Goal: Information Seeking & Learning: Learn about a topic

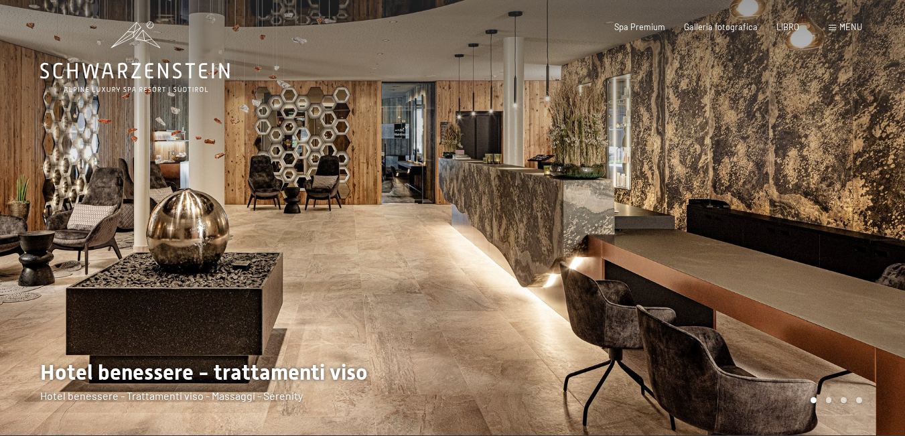
click at [847, 24] on font "menu" at bounding box center [850, 26] width 23 height 11
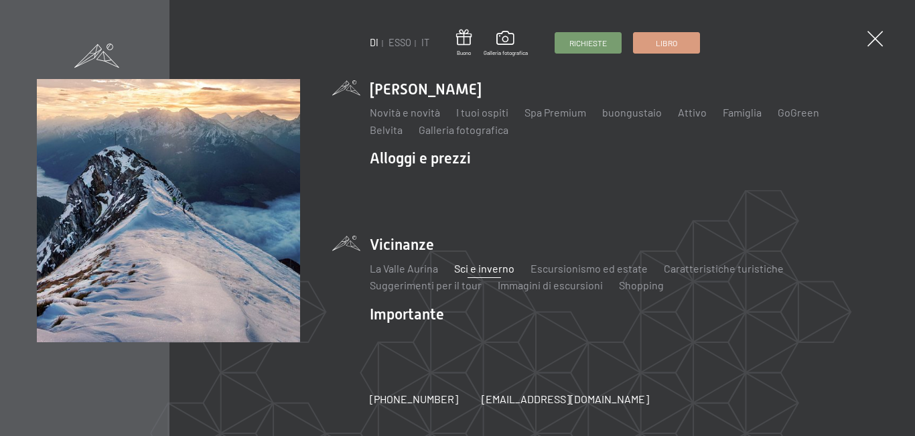
click at [472, 262] on font "Sci e inverno" at bounding box center [484, 268] width 60 height 13
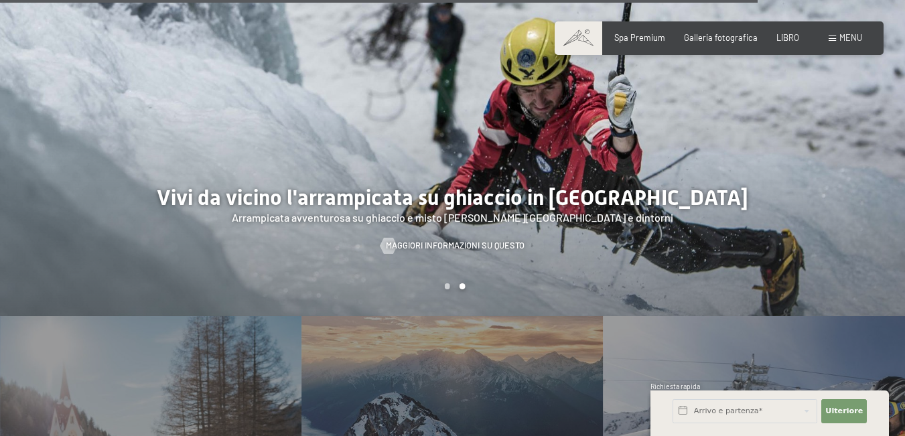
scroll to position [3110, 0]
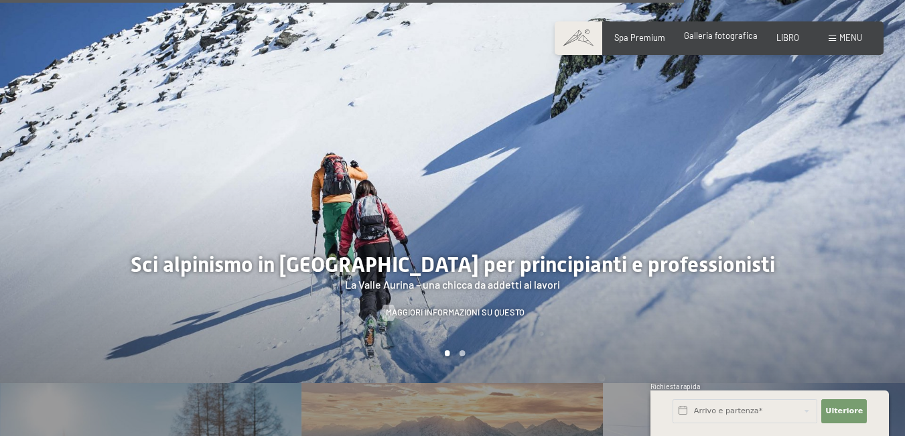
click at [718, 32] on font "Galleria fotografica" at bounding box center [721, 35] width 74 height 11
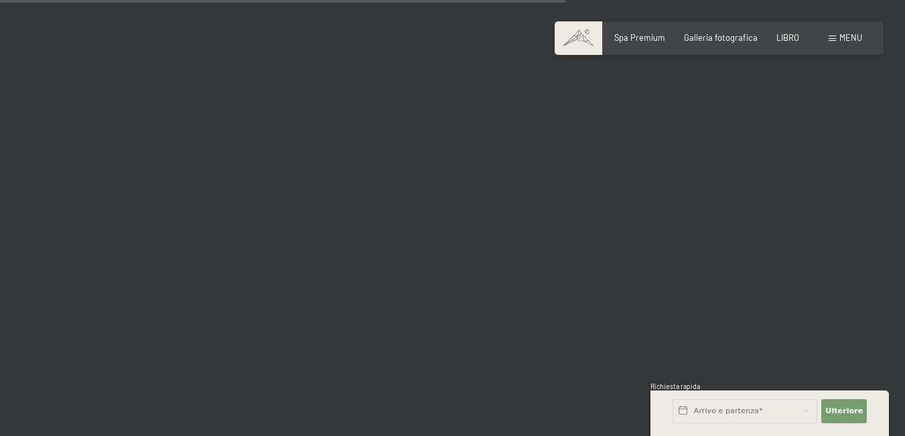
scroll to position [8105, 0]
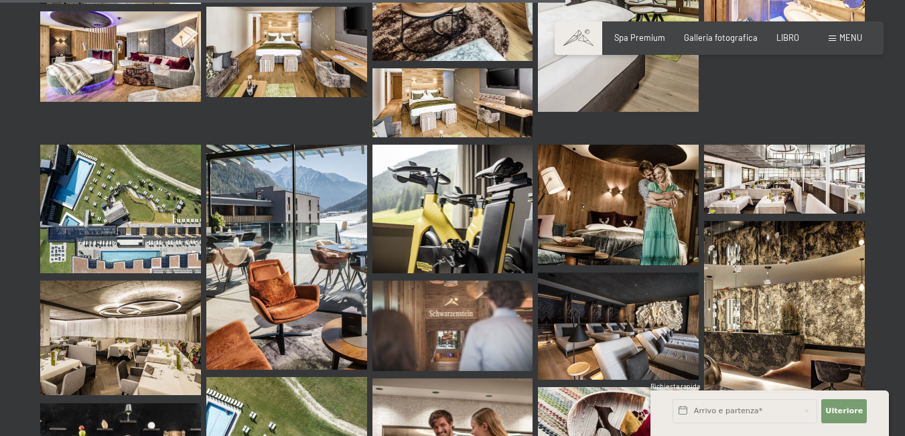
click at [241, 302] on img at bounding box center [286, 257] width 161 height 225
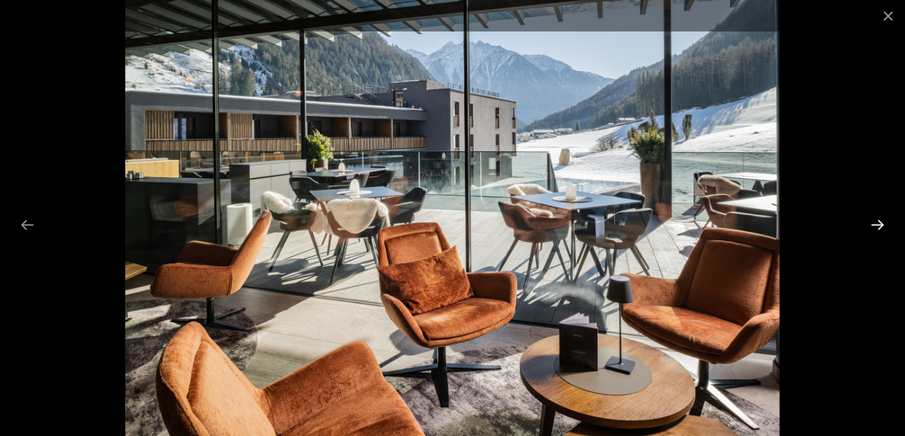
click at [885, 218] on button "Next slide" at bounding box center [877, 225] width 28 height 26
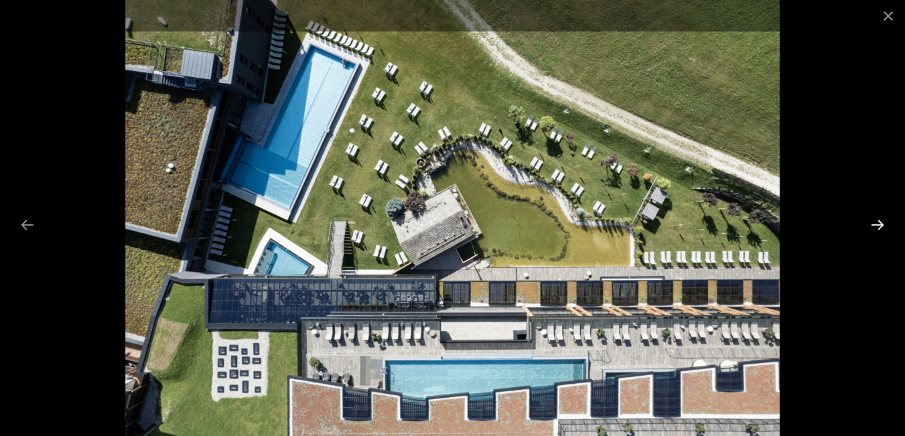
click at [880, 226] on button "Next slide" at bounding box center [877, 225] width 28 height 26
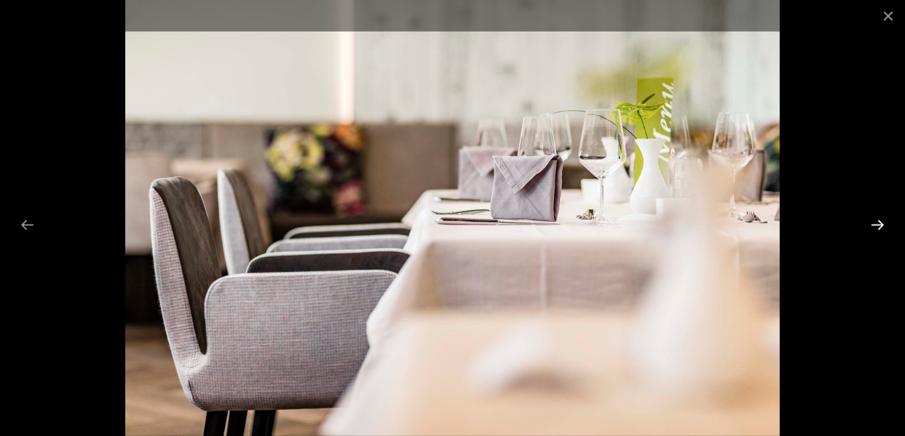
click at [881, 224] on button "Next slide" at bounding box center [877, 225] width 28 height 26
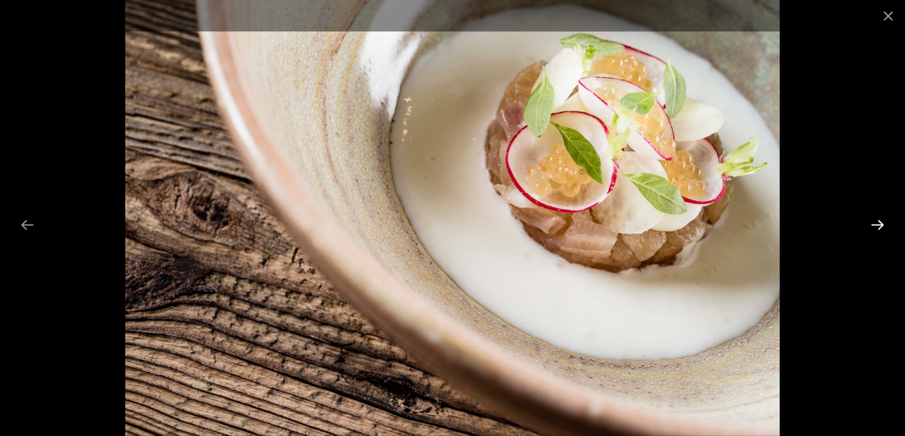
click at [884, 224] on button "Next slide" at bounding box center [877, 225] width 28 height 26
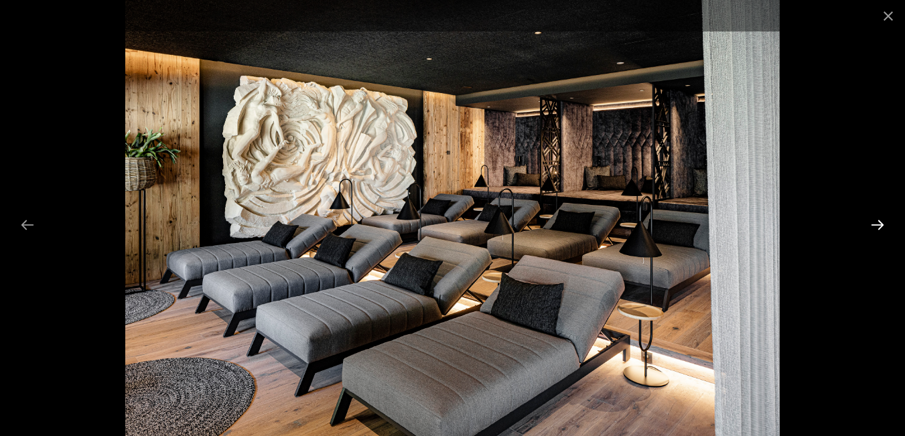
click at [886, 224] on button "Next slide" at bounding box center [877, 225] width 28 height 26
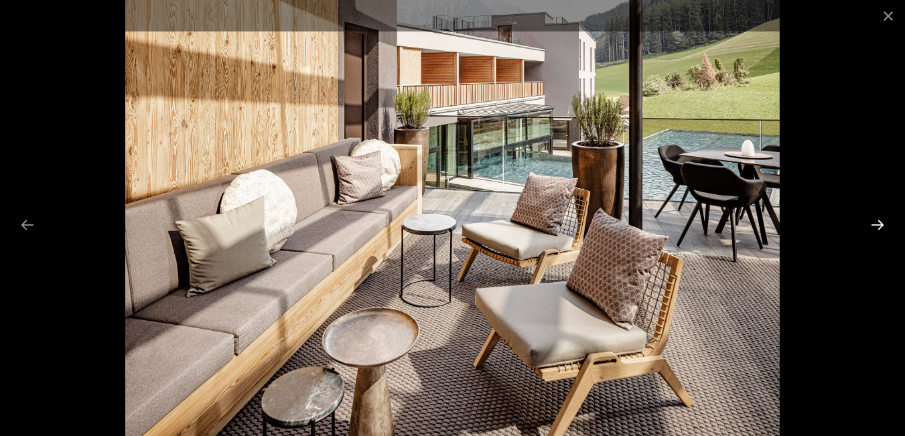
click at [880, 226] on button "Next slide" at bounding box center [877, 225] width 28 height 26
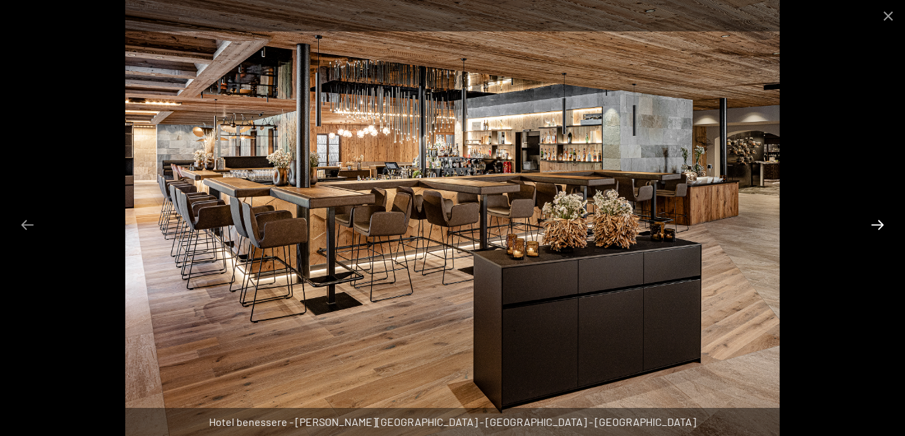
click at [882, 225] on button "Diapositiva successiva" at bounding box center [877, 225] width 28 height 26
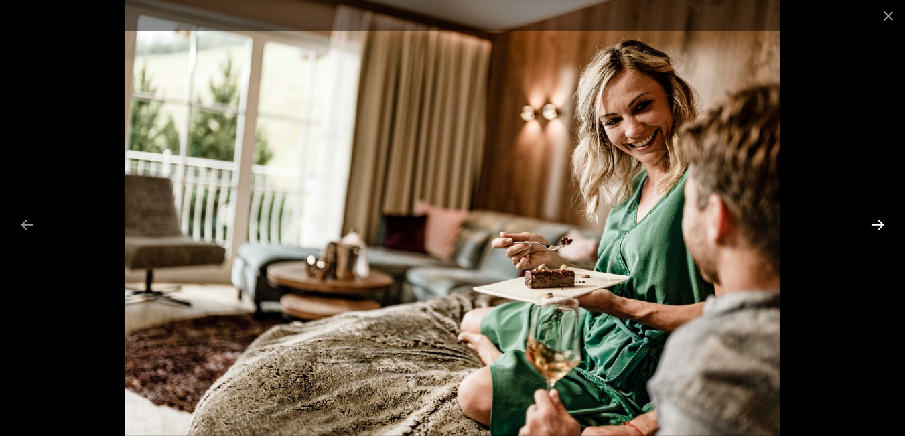
click at [883, 224] on button "Diapositiva successiva" at bounding box center [877, 225] width 28 height 26
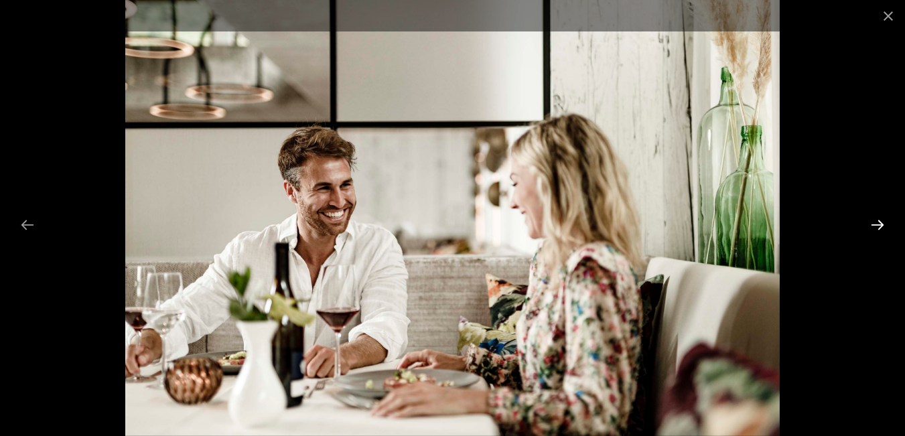
click at [884, 224] on button "Diapositiva successiva" at bounding box center [877, 225] width 28 height 26
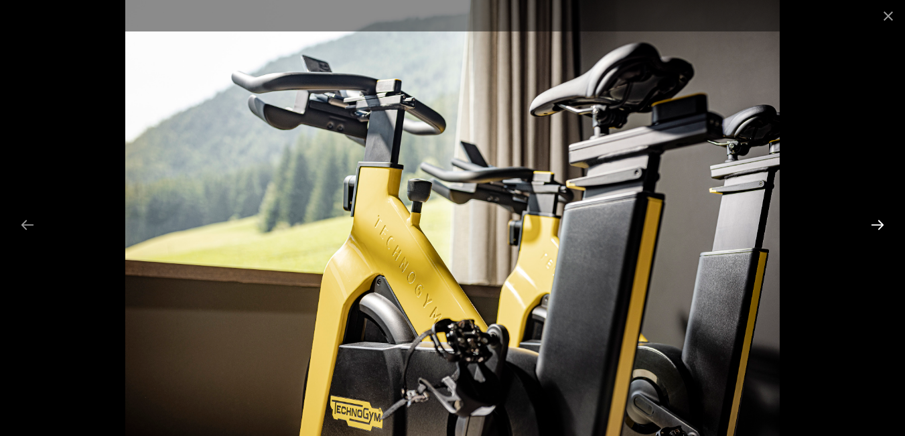
click at [884, 224] on button "Diapositiva successiva" at bounding box center [877, 225] width 28 height 26
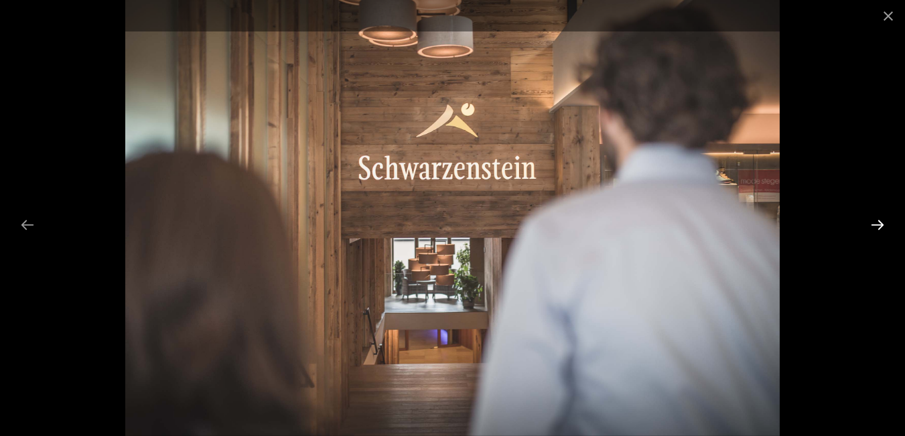
click at [884, 224] on button "Diapositiva successiva" at bounding box center [877, 225] width 28 height 26
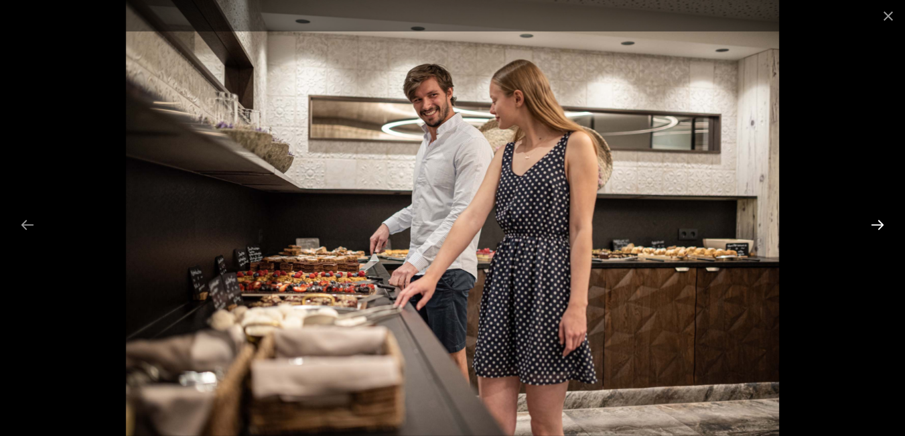
click at [884, 224] on button "Diapositiva successiva" at bounding box center [877, 225] width 28 height 26
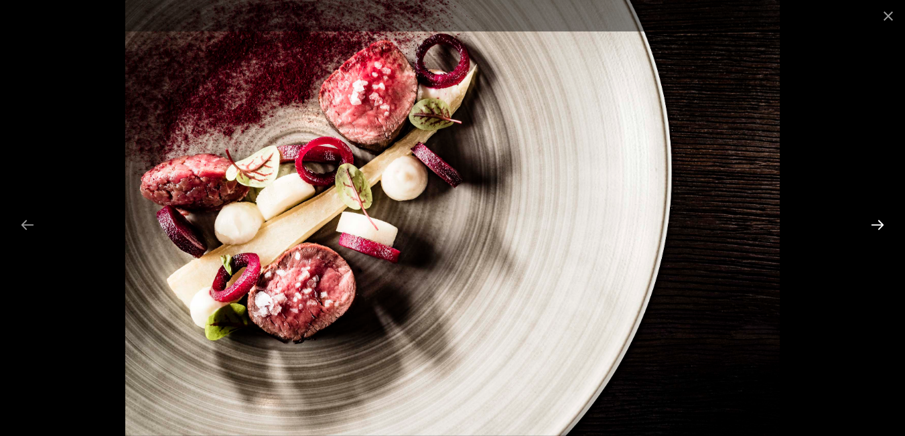
click at [884, 224] on button "Diapositiva successiva" at bounding box center [877, 225] width 28 height 26
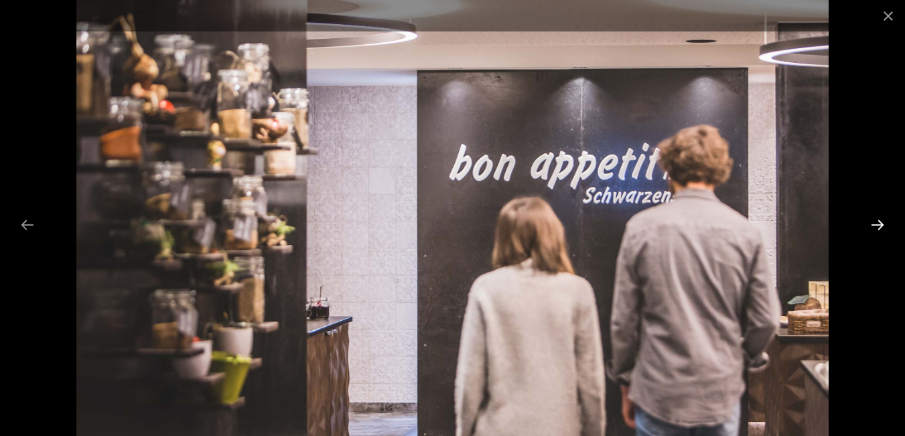
click at [884, 224] on button "Diapositiva successiva" at bounding box center [877, 225] width 28 height 26
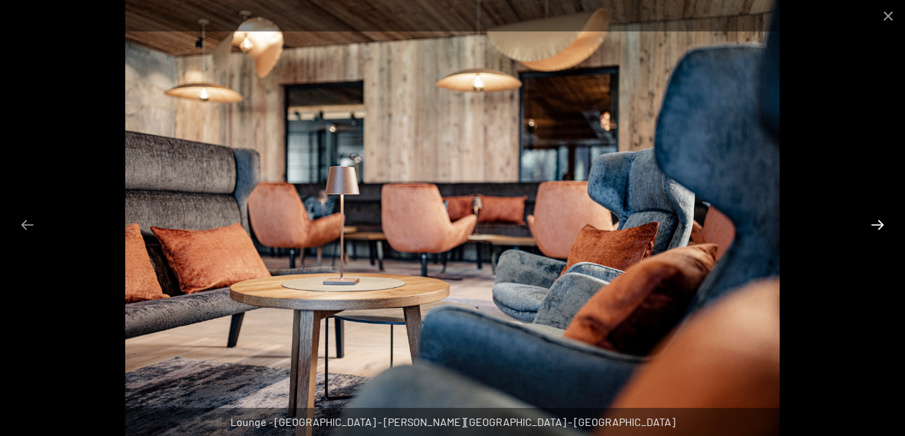
click at [887, 222] on button "Diapositiva successiva" at bounding box center [877, 225] width 28 height 26
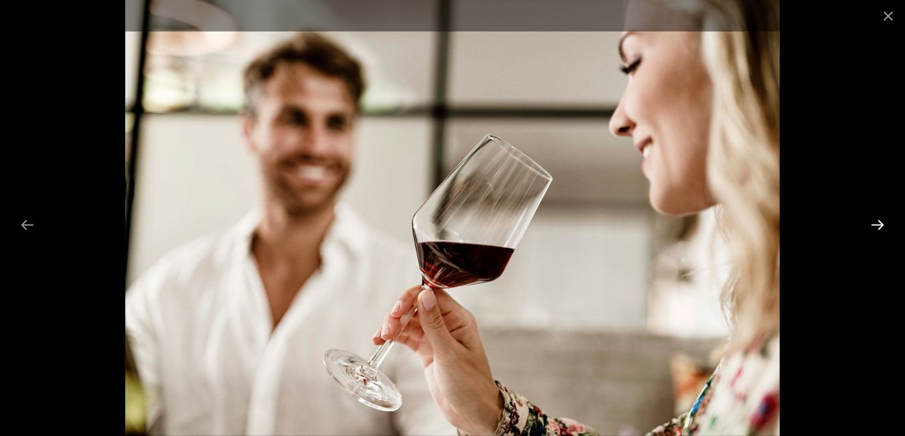
click at [876, 221] on button "Diapositiva successiva" at bounding box center [877, 225] width 28 height 26
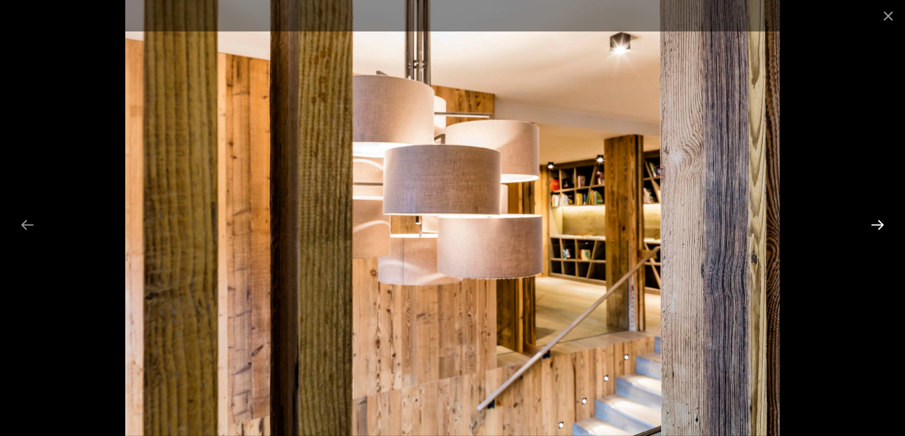
click at [876, 221] on button "Diapositiva successiva" at bounding box center [877, 225] width 28 height 26
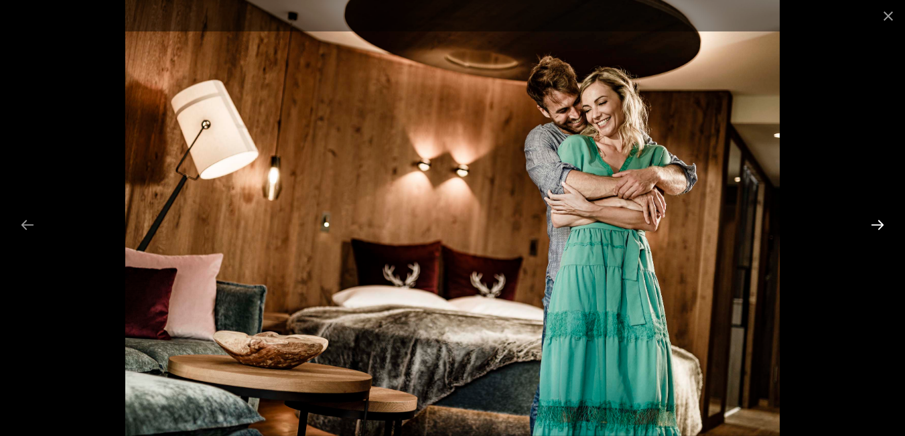
click at [876, 221] on button "Diapositiva successiva" at bounding box center [877, 225] width 28 height 26
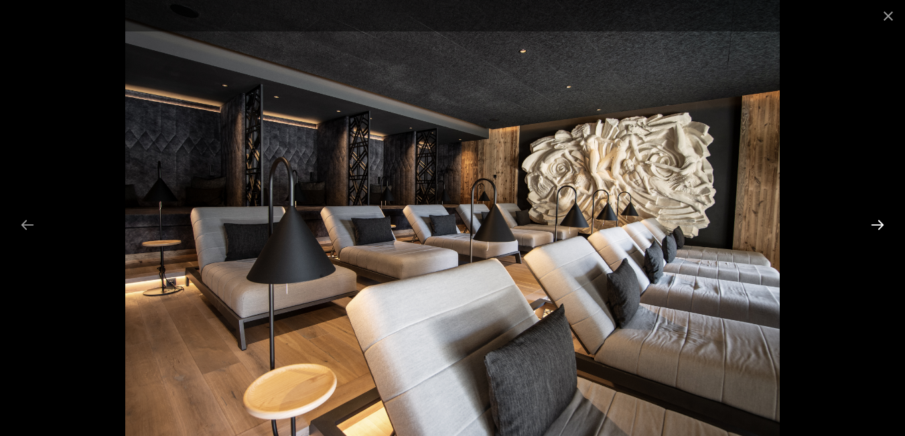
click at [880, 220] on button "Diapositiva successiva" at bounding box center [877, 225] width 28 height 26
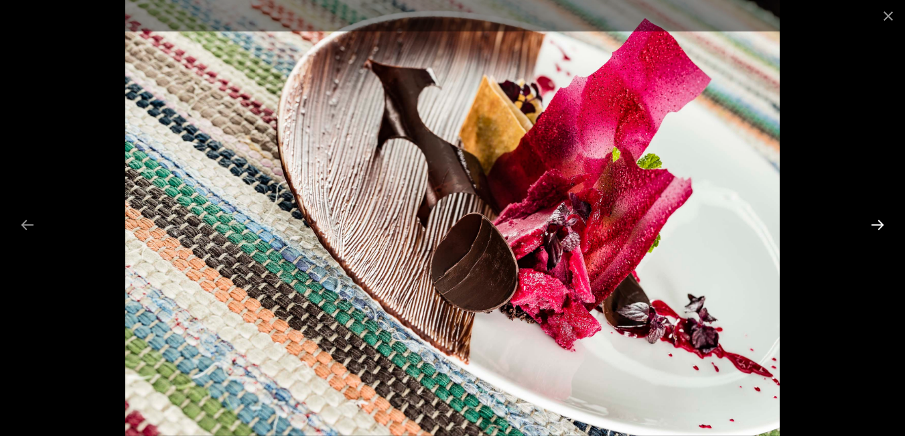
click at [882, 220] on button "Diapositiva successiva" at bounding box center [877, 225] width 28 height 26
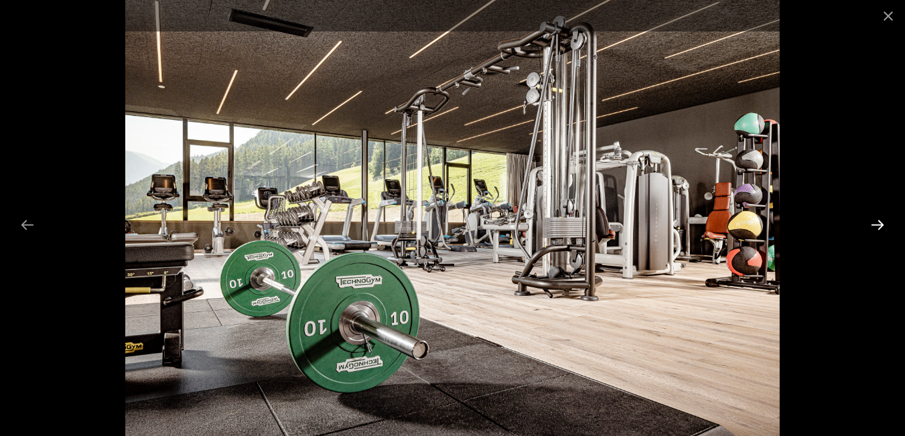
click at [882, 224] on button "Diapositiva successiva" at bounding box center [877, 225] width 28 height 26
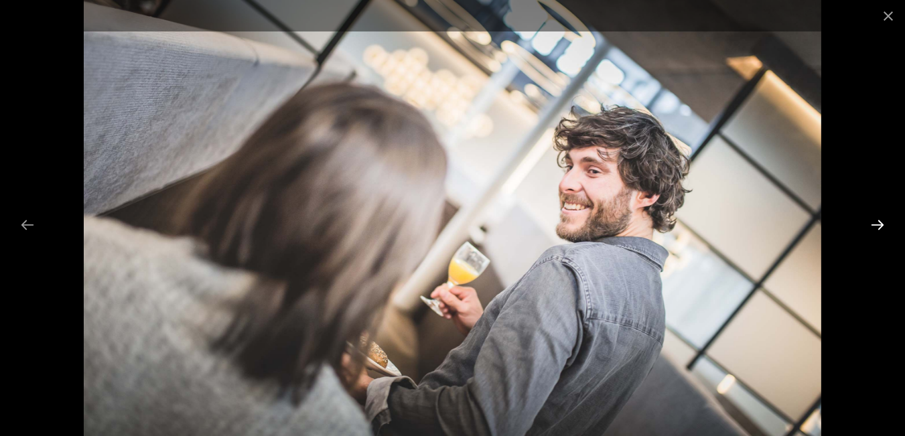
click at [882, 224] on button "Diapositiva successiva" at bounding box center [877, 225] width 28 height 26
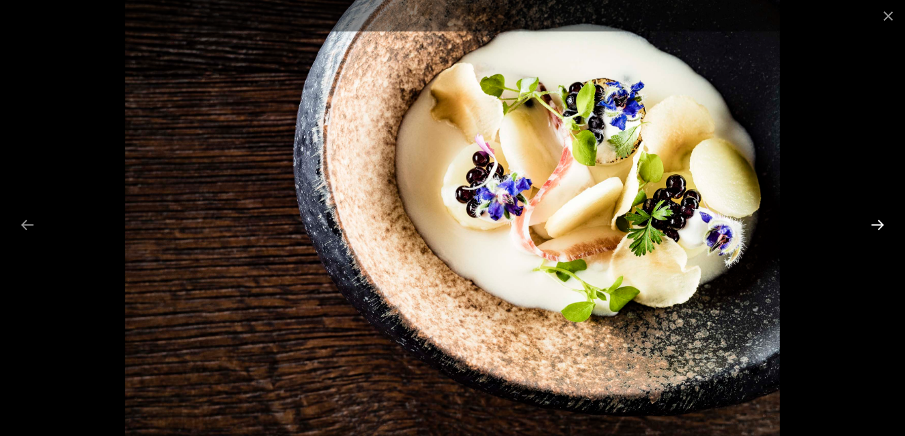
click at [882, 224] on button "Diapositiva successiva" at bounding box center [877, 225] width 28 height 26
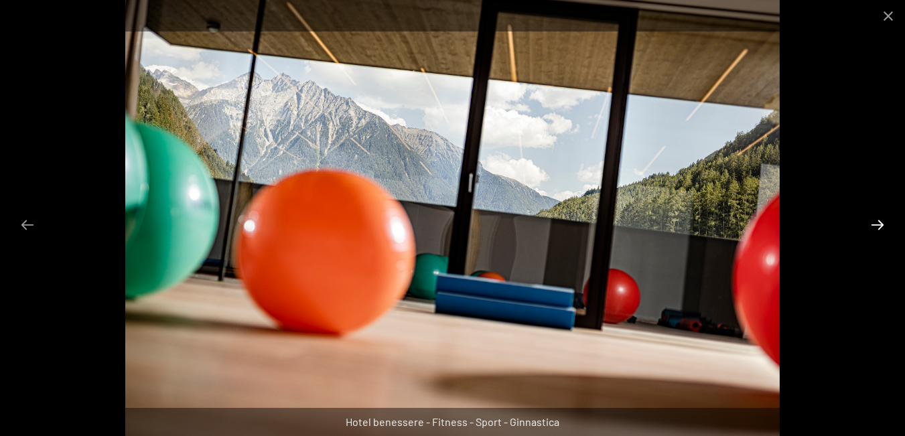
click at [882, 224] on button "Diapositiva successiva" at bounding box center [877, 225] width 28 height 26
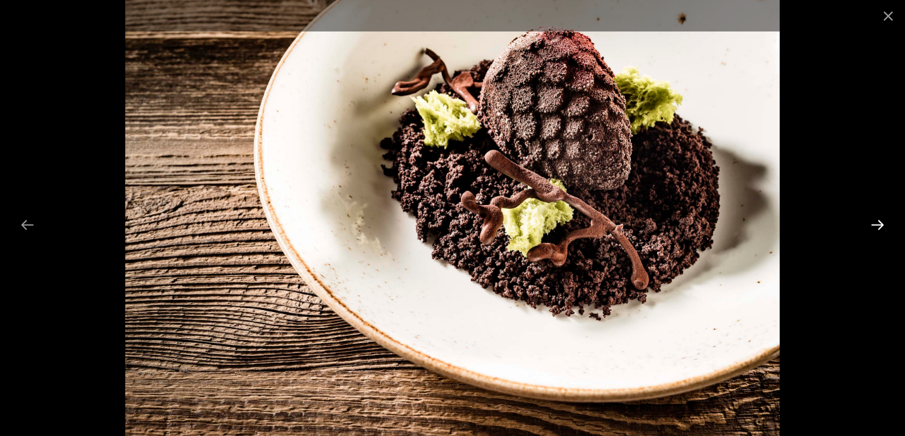
click at [882, 224] on button "Diapositiva successiva" at bounding box center [877, 225] width 28 height 26
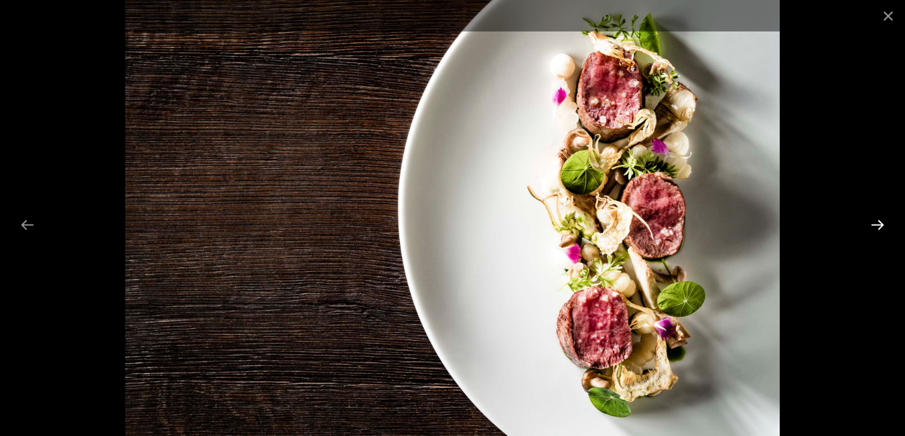
click at [882, 224] on button "Diapositiva successiva" at bounding box center [877, 225] width 28 height 26
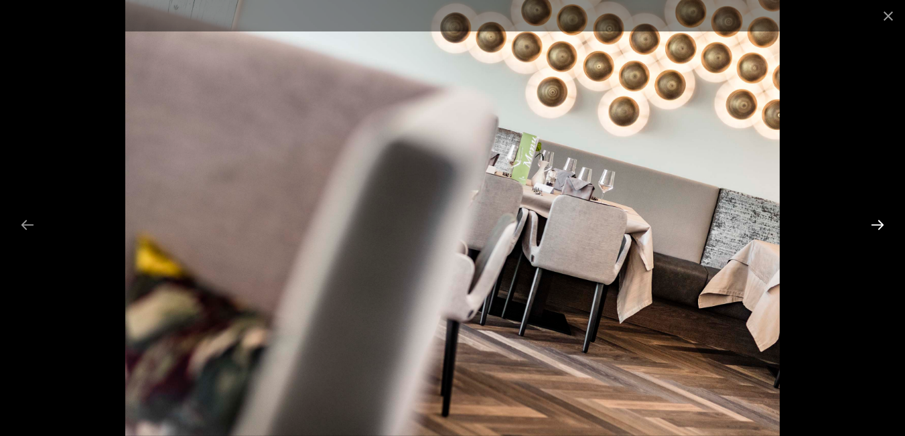
click at [882, 224] on button "Diapositiva successiva" at bounding box center [877, 225] width 28 height 26
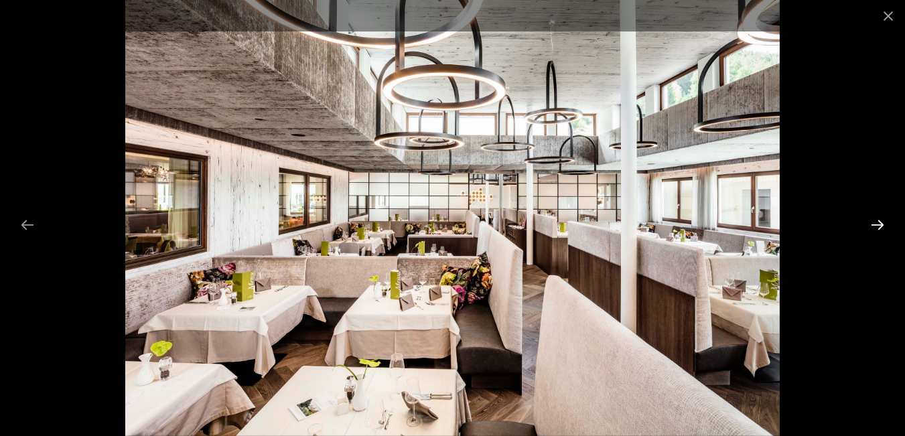
click at [882, 224] on button "Diapositiva successiva" at bounding box center [877, 225] width 28 height 26
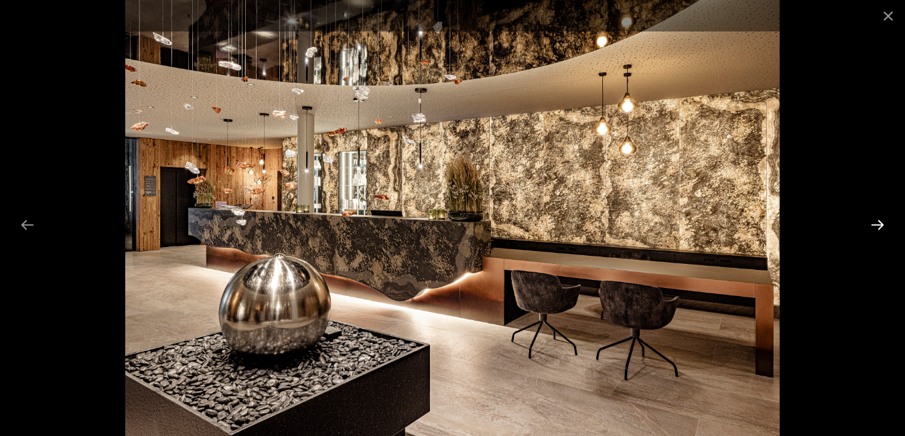
click at [882, 224] on button "Diapositiva successiva" at bounding box center [877, 225] width 28 height 26
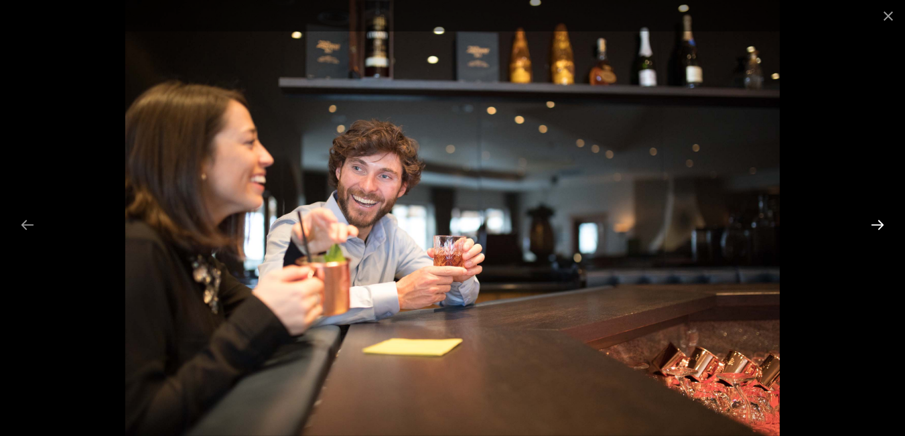
click at [882, 224] on button "Diapositiva successiva" at bounding box center [877, 225] width 28 height 26
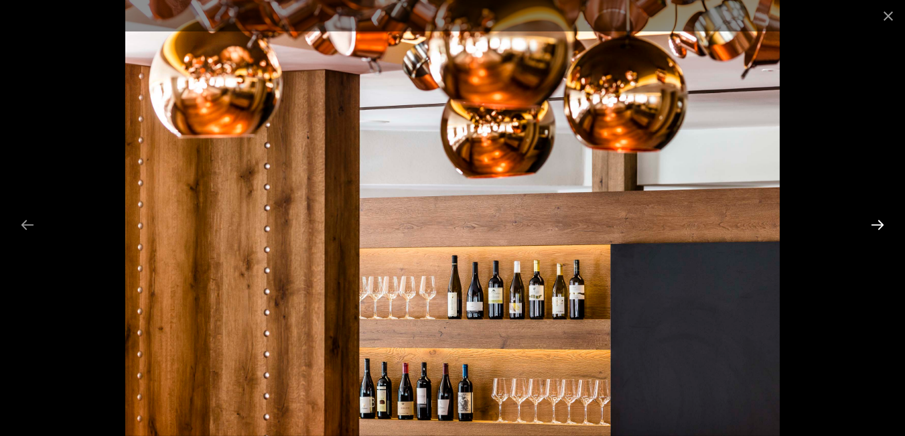
click at [883, 224] on button "Diapositiva successiva" at bounding box center [877, 225] width 28 height 26
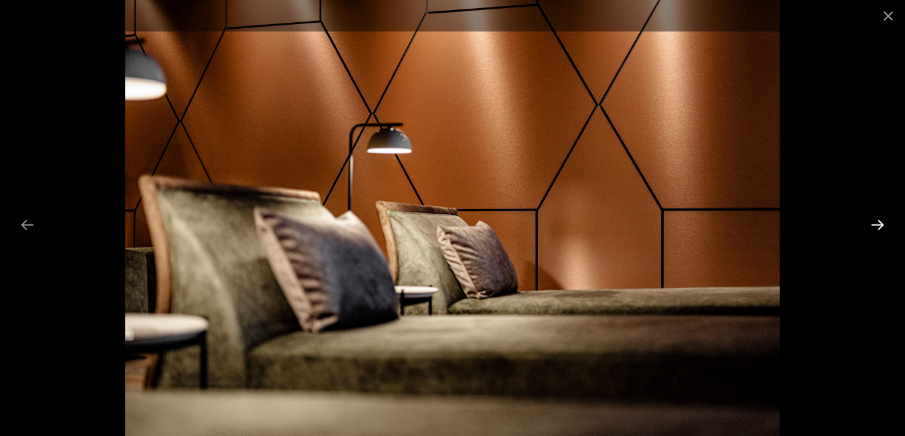
click at [883, 224] on button "Diapositiva successiva" at bounding box center [877, 225] width 28 height 26
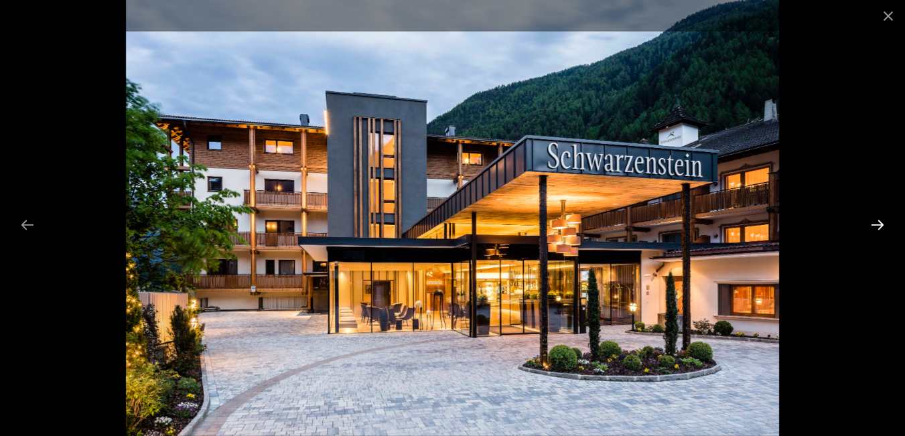
click at [884, 223] on button "Diapositiva successiva" at bounding box center [877, 225] width 28 height 26
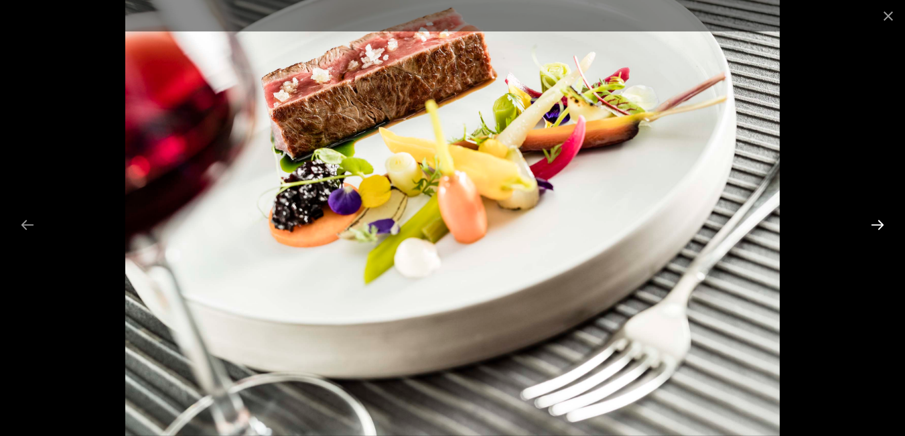
click at [886, 222] on button "Diapositiva successiva" at bounding box center [877, 225] width 28 height 26
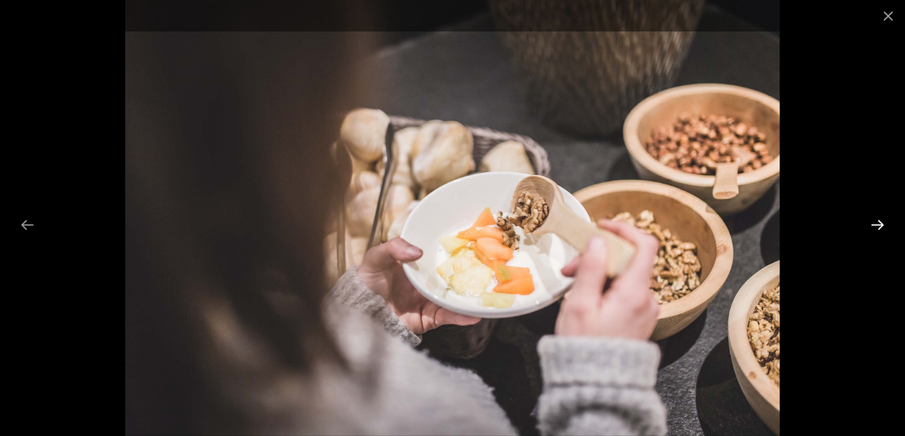
click at [886, 222] on button "Diapositiva successiva" at bounding box center [877, 225] width 28 height 26
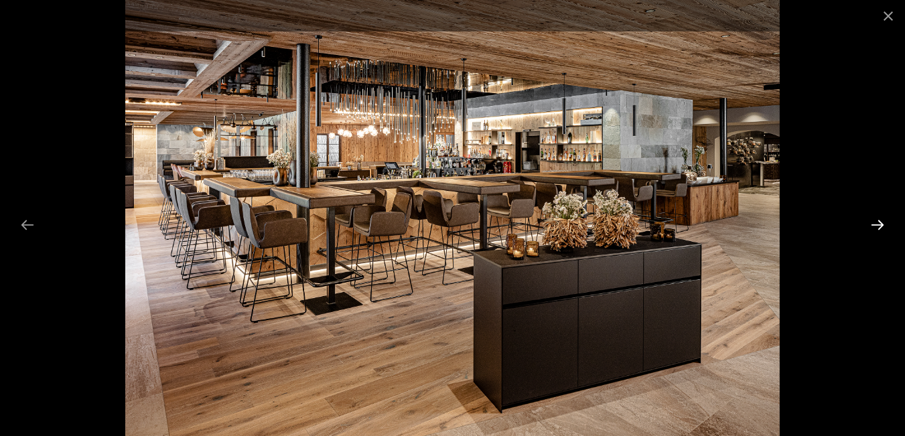
click at [885, 221] on button "Diapositiva successiva" at bounding box center [877, 225] width 28 height 26
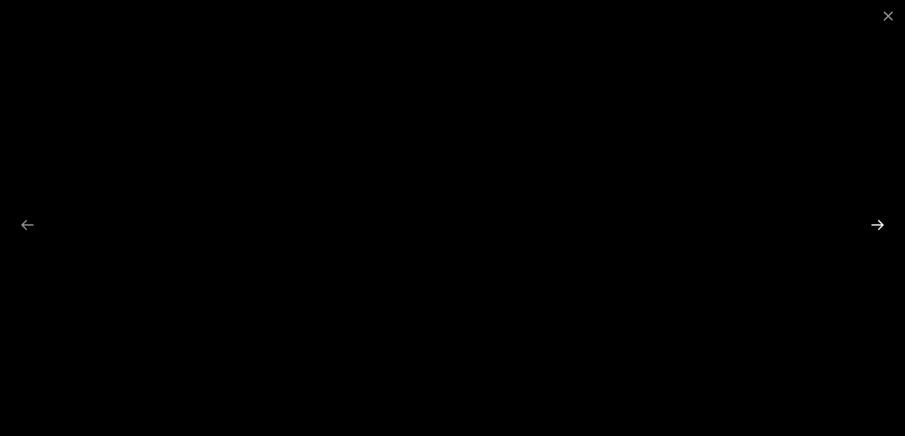
click at [884, 222] on button "Diapositiva successiva" at bounding box center [877, 225] width 28 height 26
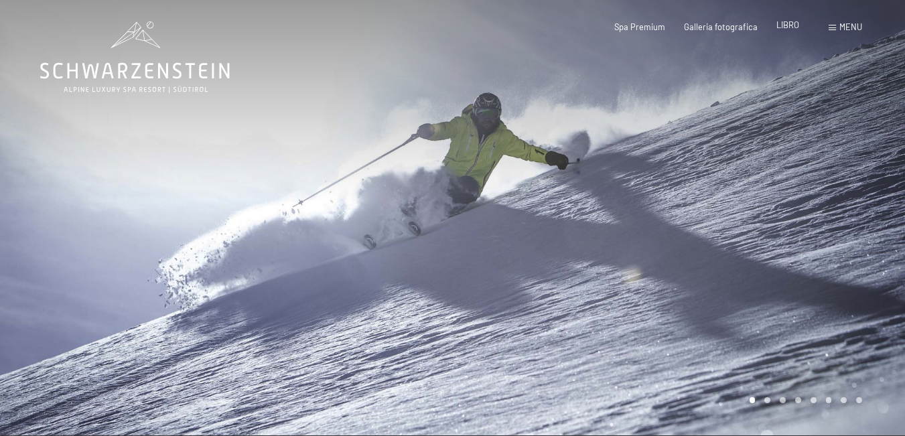
click at [797, 22] on font "LIBRO" at bounding box center [787, 24] width 23 height 11
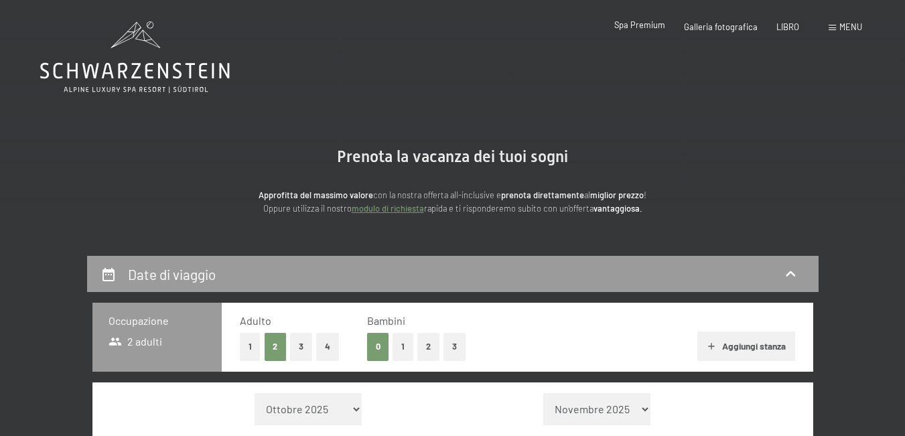
click at [634, 23] on font "Spa Premium" at bounding box center [639, 24] width 51 height 11
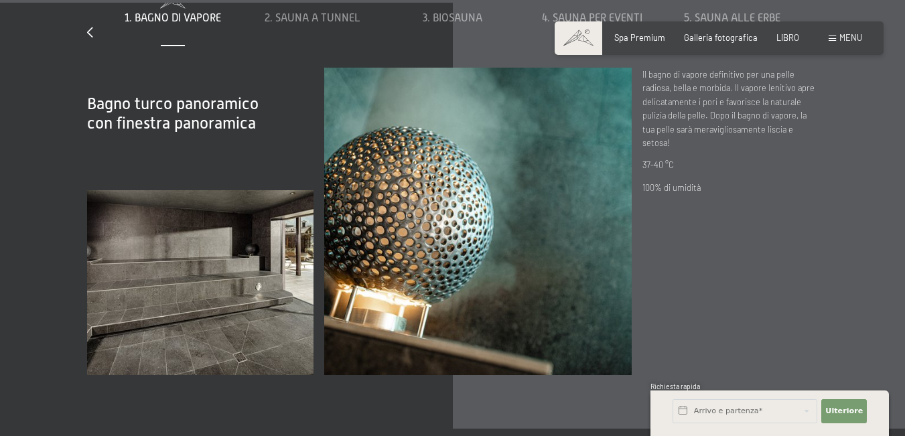
scroll to position [3617, 0]
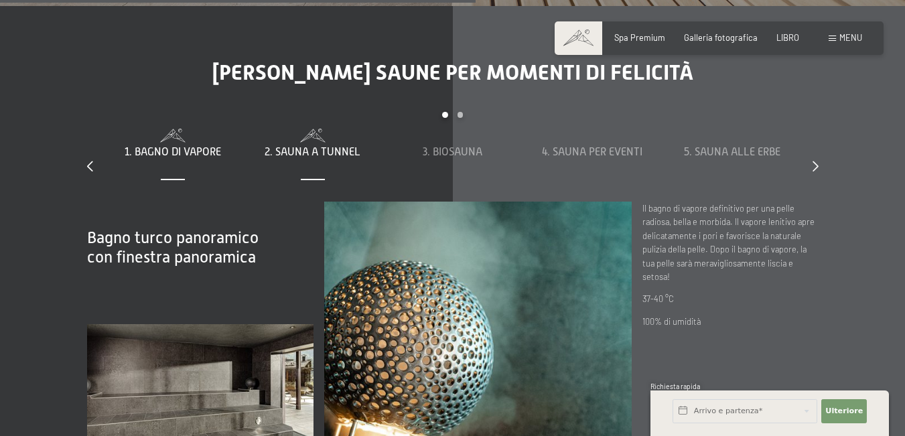
click at [338, 146] on font "2. Sauna a tunnel" at bounding box center [313, 152] width 96 height 12
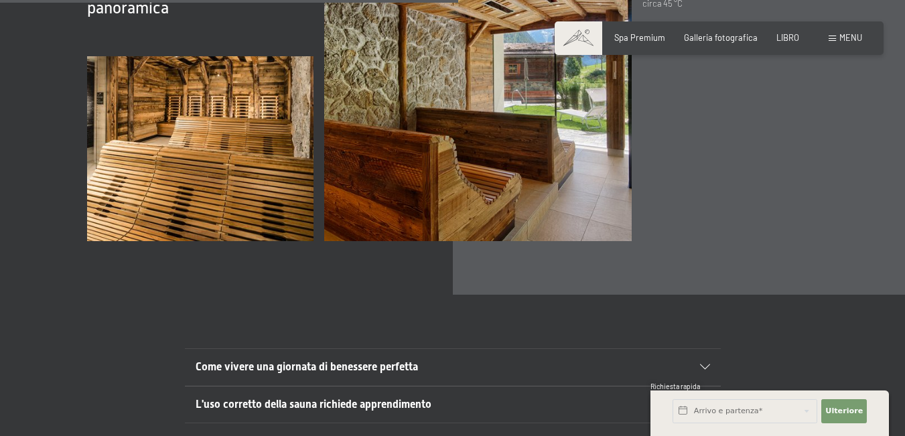
scroll to position [3483, 0]
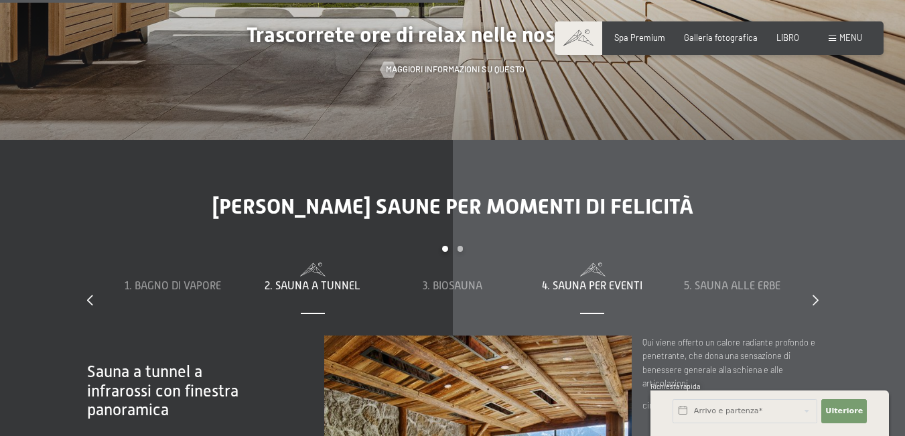
click at [600, 280] on font "4. Sauna per eventi" at bounding box center [592, 286] width 100 height 12
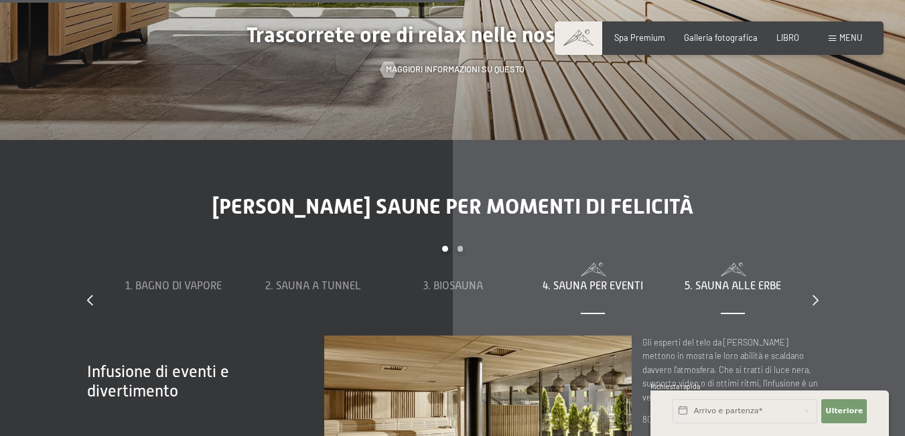
click at [710, 280] on font "5. Sauna alle erbe" at bounding box center [733, 286] width 96 height 12
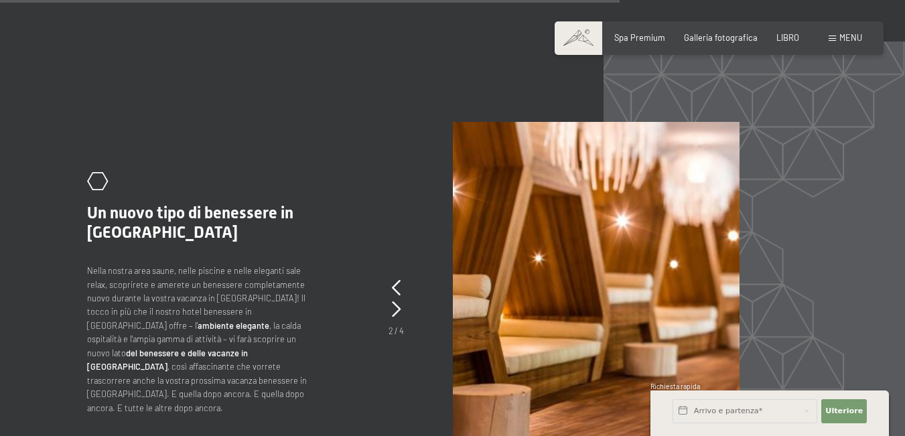
scroll to position [4823, 0]
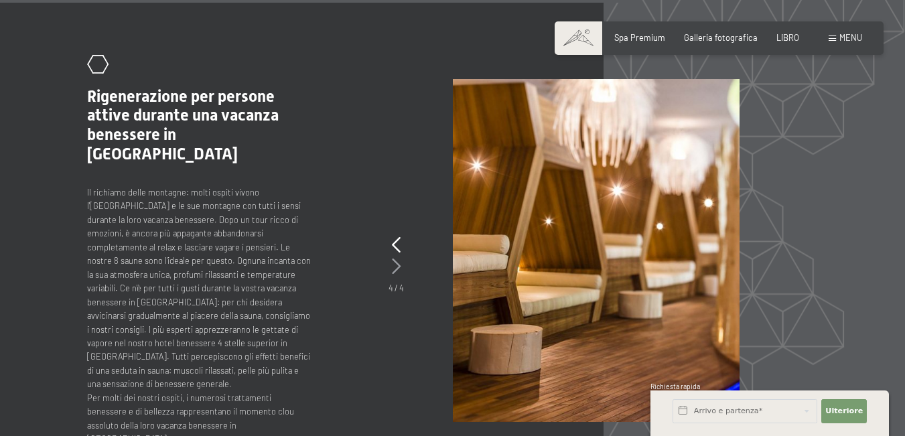
click at [394, 259] on icon at bounding box center [396, 267] width 9 height 16
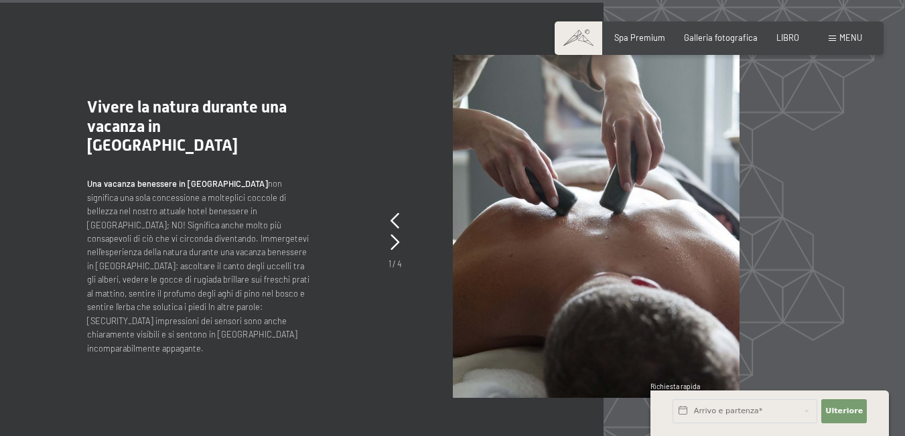
click at [386, 203] on div ".st0{fill:none;stroke:#FFFFFF;stroke-width:2;stroke-linecap:round;stroke-miterl…" at bounding box center [453, 226] width 732 height 343
click at [397, 213] on icon at bounding box center [395, 221] width 9 height 16
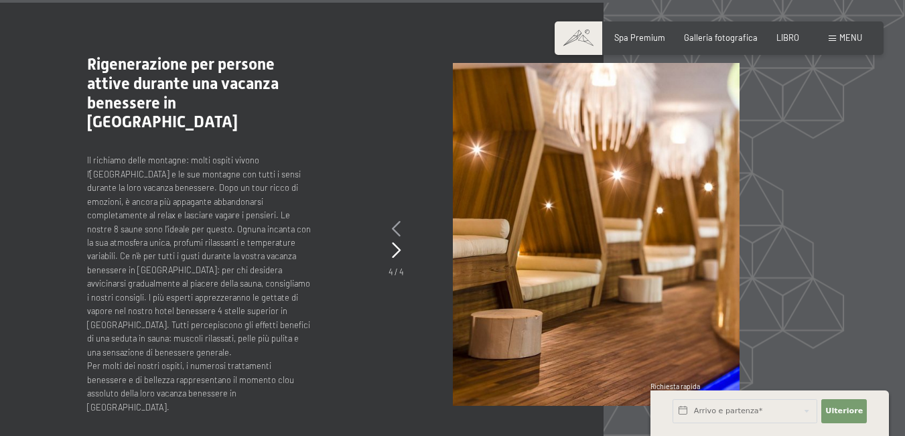
click at [398, 221] on icon at bounding box center [396, 229] width 9 height 16
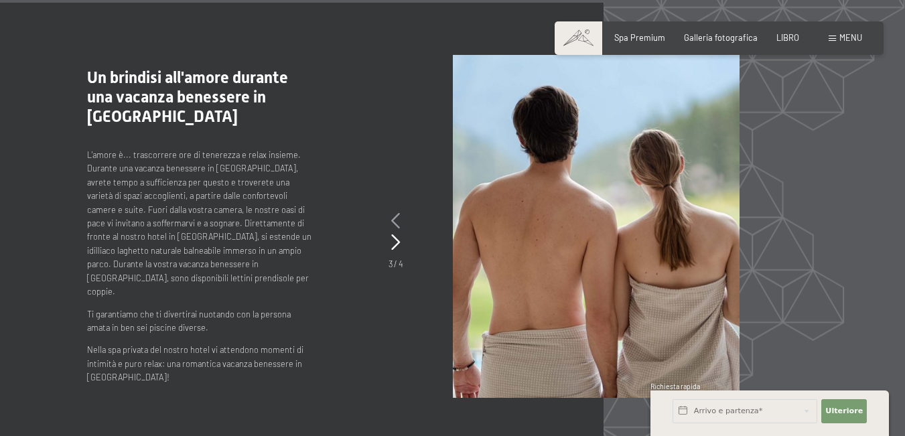
click at [395, 213] on icon at bounding box center [395, 221] width 9 height 16
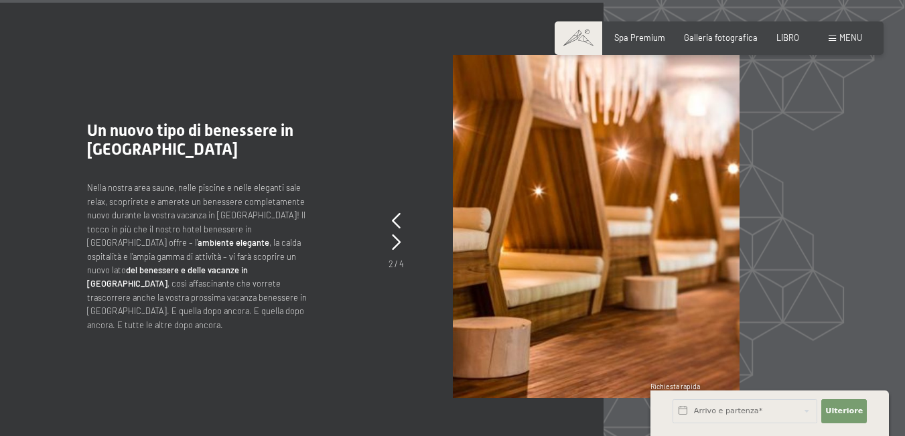
click at [401, 210] on div "2 / 4" at bounding box center [396, 240] width 15 height 60
click at [387, 206] on div ".st0{fill:none;stroke:#FFFFFF;stroke-width:2;stroke-linecap:round;stroke-miterl…" at bounding box center [453, 226] width 732 height 343
click at [397, 213] on icon at bounding box center [396, 221] width 9 height 16
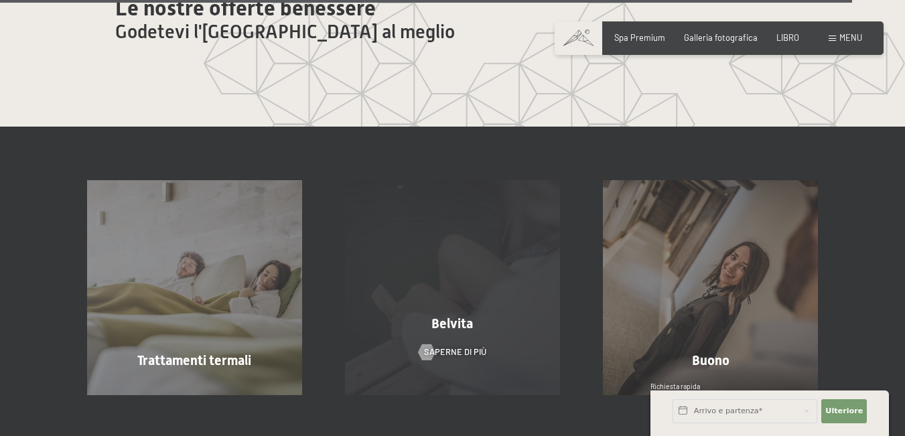
scroll to position [6498, 0]
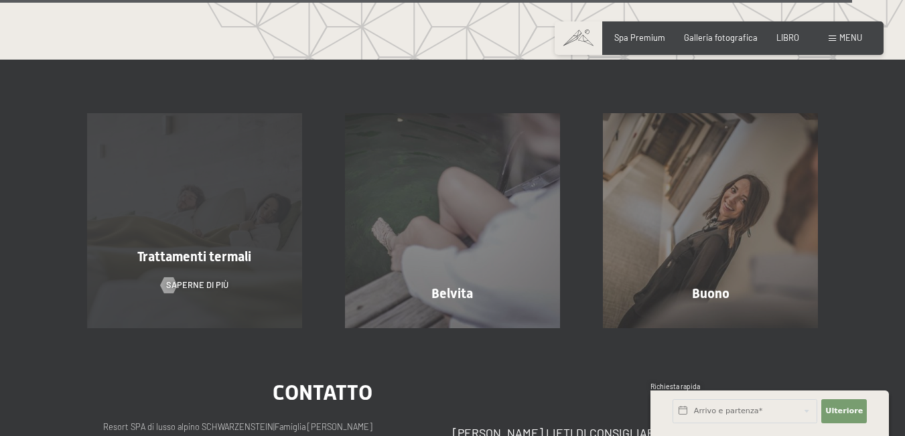
click at [202, 249] on font "Trattamenti termali" at bounding box center [194, 257] width 114 height 16
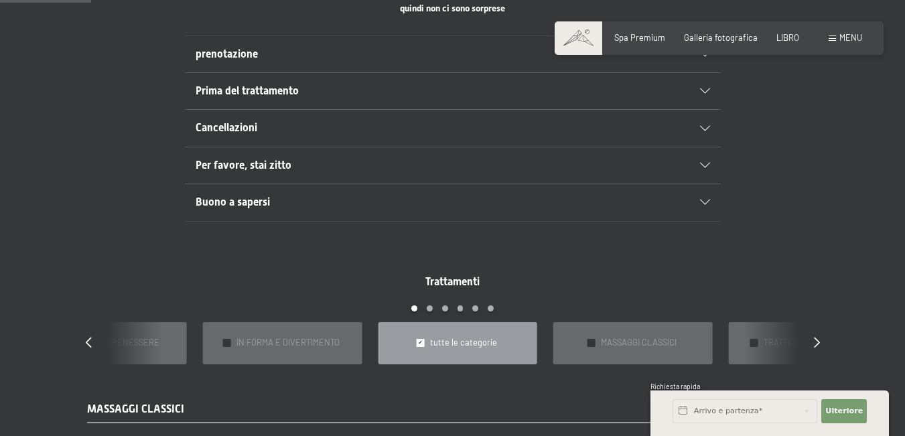
scroll to position [871, 0]
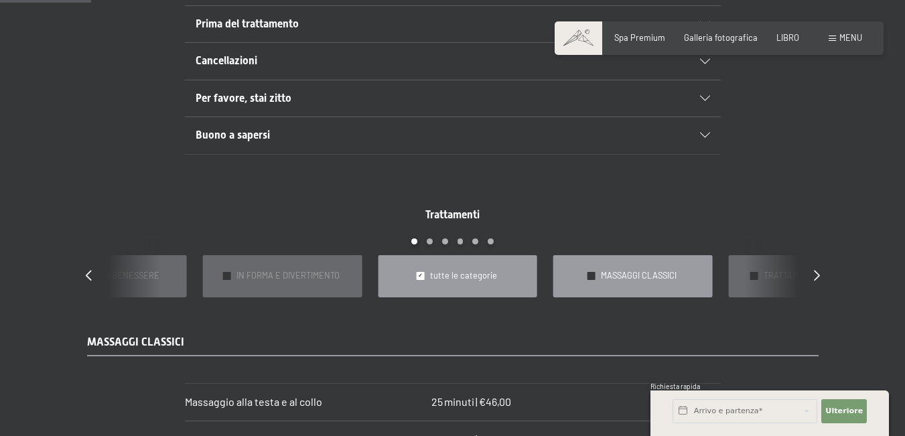
click at [617, 270] on font "MASSAGGI CLASSICI" at bounding box center [639, 275] width 76 height 11
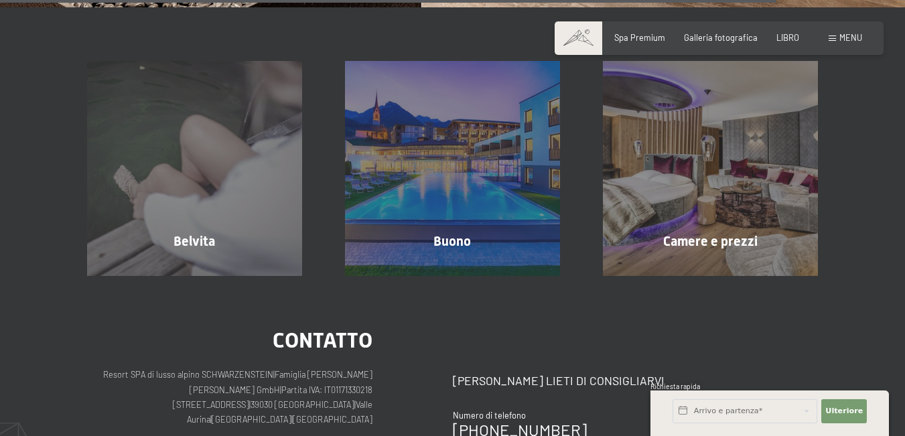
scroll to position [2211, 0]
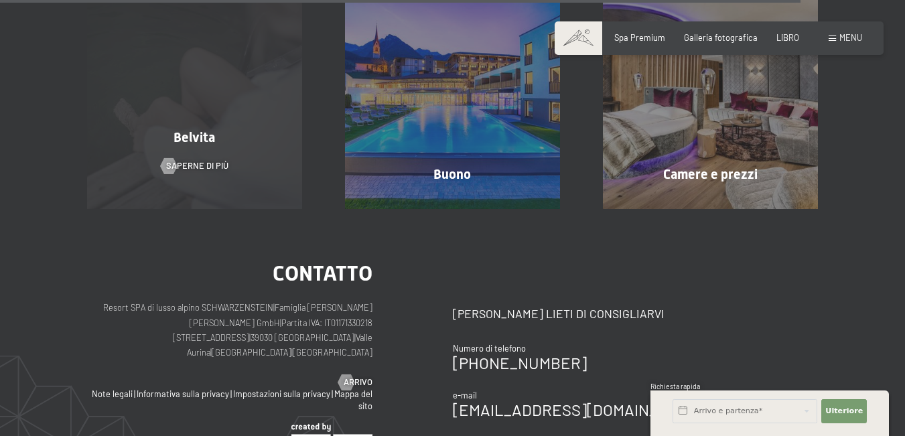
click at [200, 129] on font "Belvita" at bounding box center [194, 137] width 42 height 16
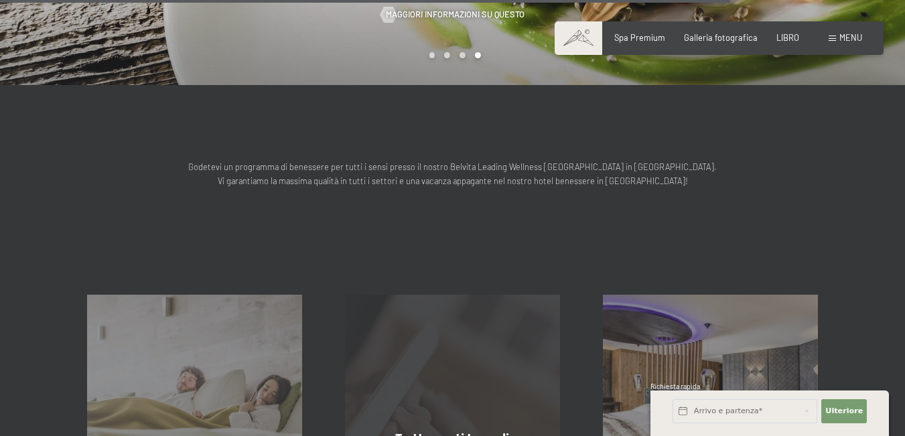
scroll to position [1206, 0]
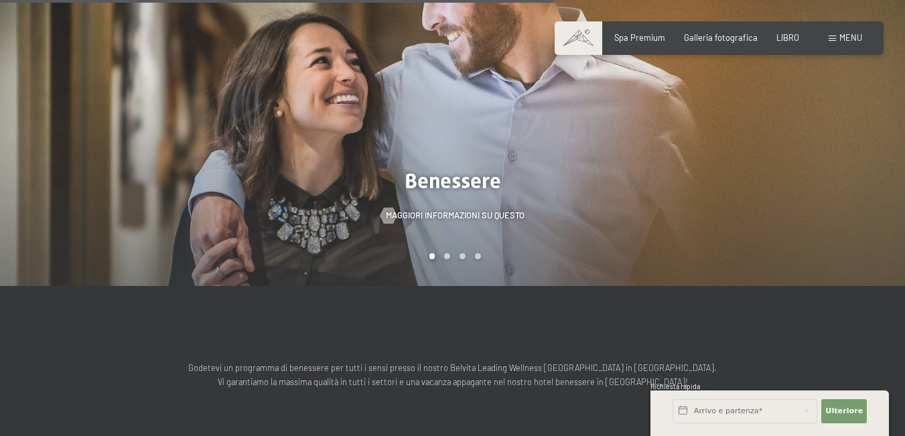
click at [487, 217] on div at bounding box center [679, 92] width 453 height 387
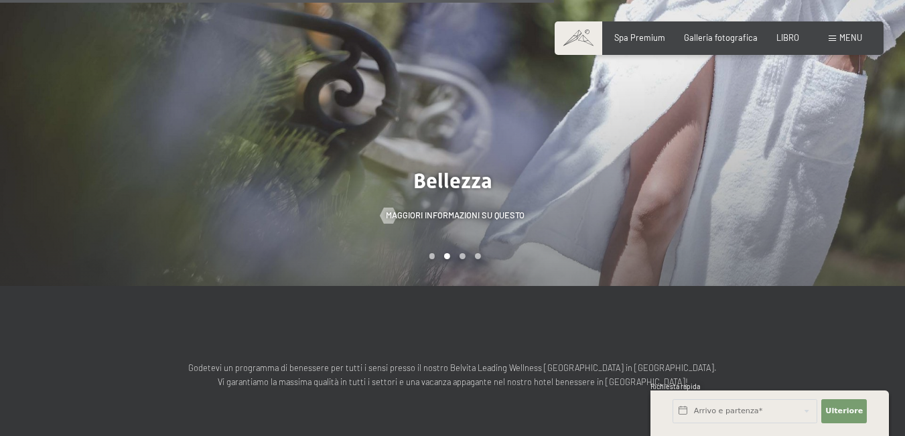
click at [506, 194] on div at bounding box center [679, 92] width 453 height 387
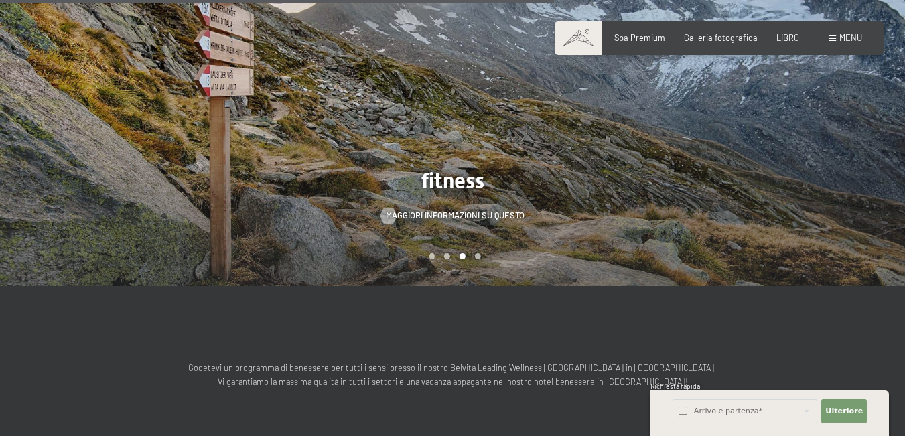
click at [547, 198] on div at bounding box center [679, 92] width 453 height 387
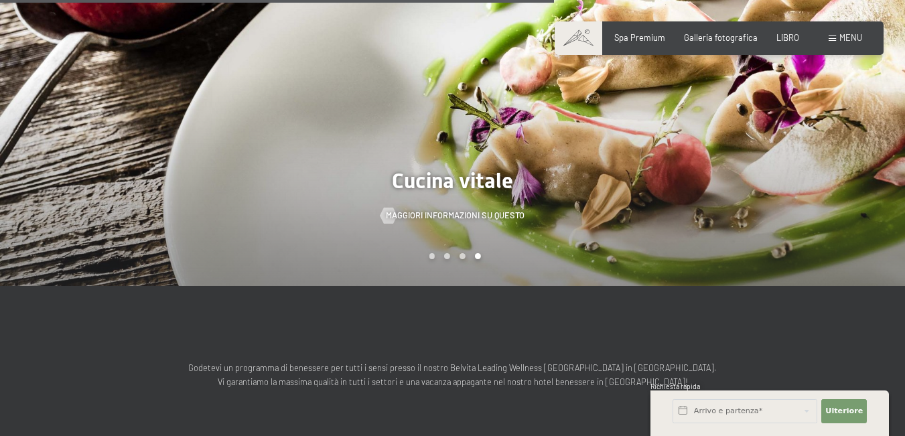
click at [563, 201] on div at bounding box center [679, 92] width 453 height 387
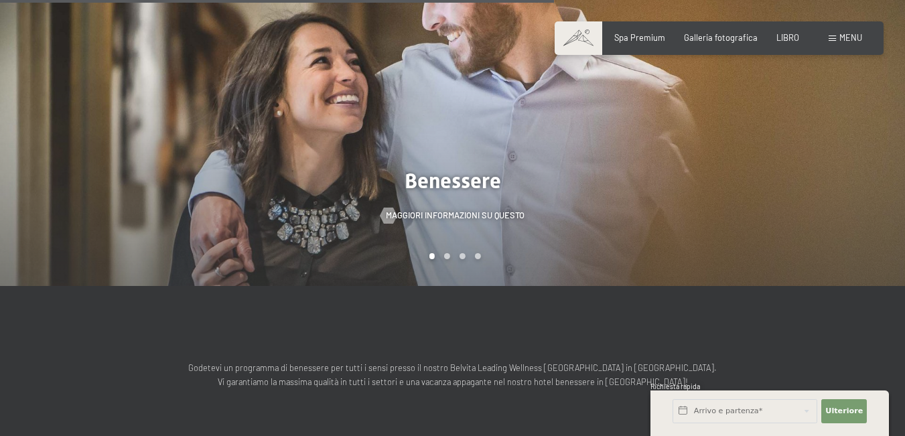
click at [513, 204] on div at bounding box center [679, 92] width 453 height 387
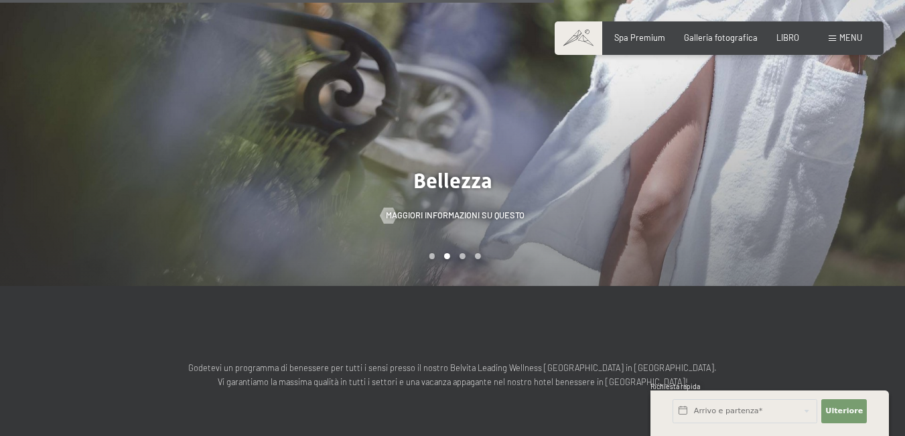
drag, startPoint x: 462, startPoint y: 190, endPoint x: 574, endPoint y: 81, distance: 155.9
click at [574, 81] on div at bounding box center [679, 92] width 453 height 387
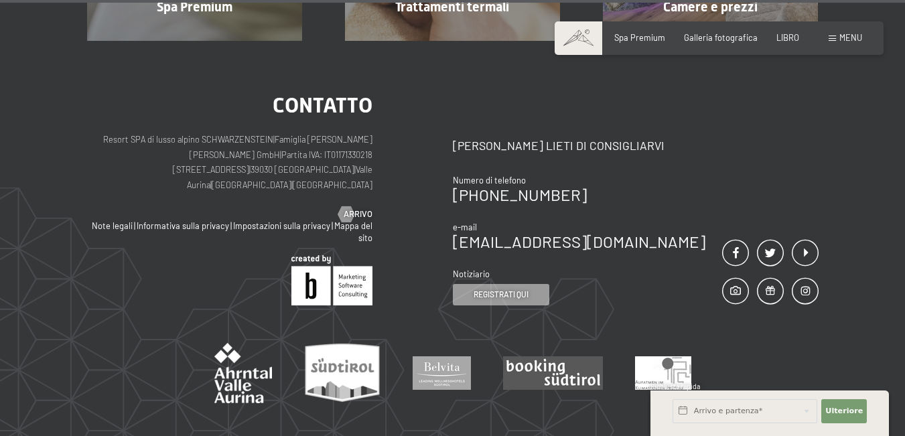
scroll to position [1969, 0]
